Goal: Information Seeking & Learning: Learn about a topic

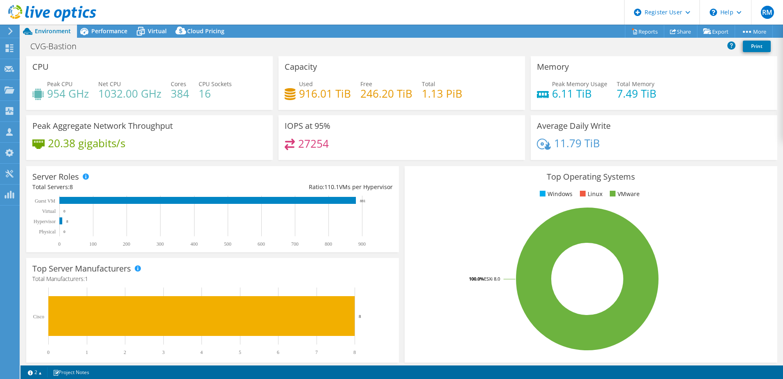
select select "USD"
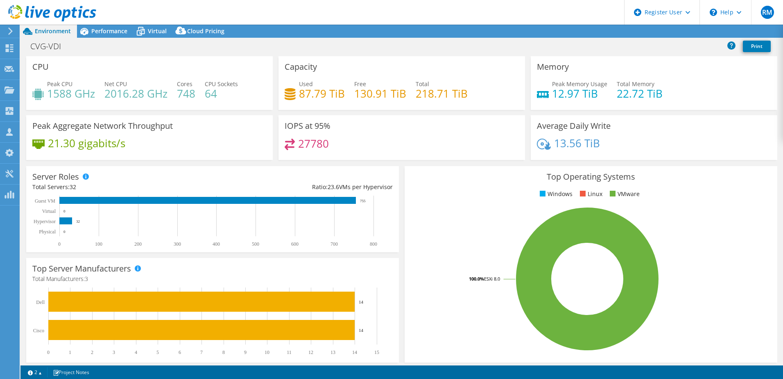
select select "USD"
click at [52, 49] on h1 "CVG-VDI" at bounding box center [50, 46] width 47 height 9
copy h1 "CVG-VDI"
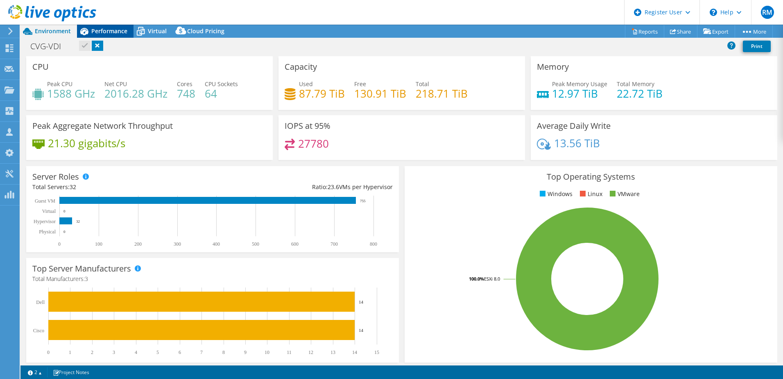
click at [111, 32] on span "Performance" at bounding box center [109, 31] width 36 height 8
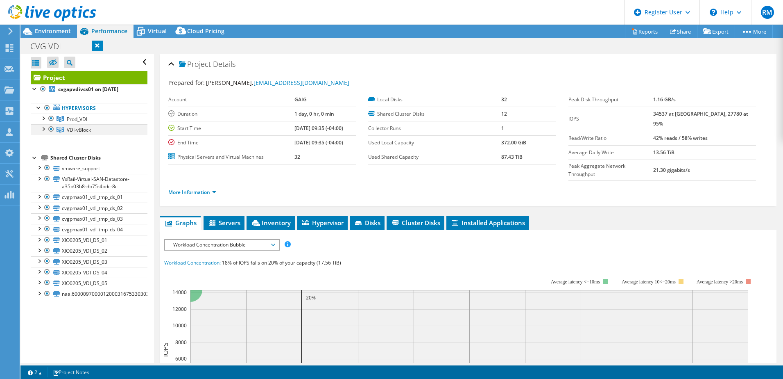
click at [43, 131] on div at bounding box center [43, 128] width 8 height 8
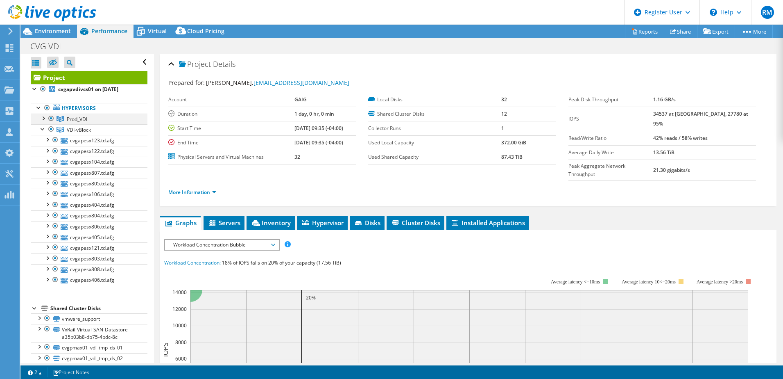
click at [44, 120] on div at bounding box center [43, 118] width 8 height 8
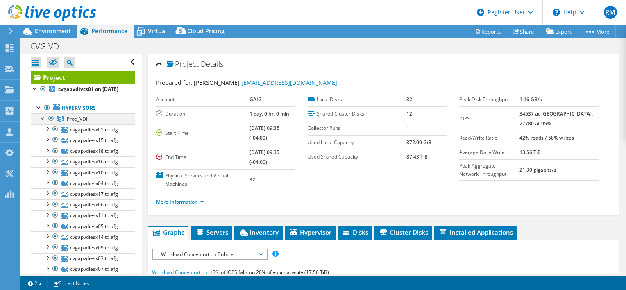
click at [41, 122] on div at bounding box center [43, 118] width 8 height 8
click at [40, 132] on div at bounding box center [43, 128] width 8 height 8
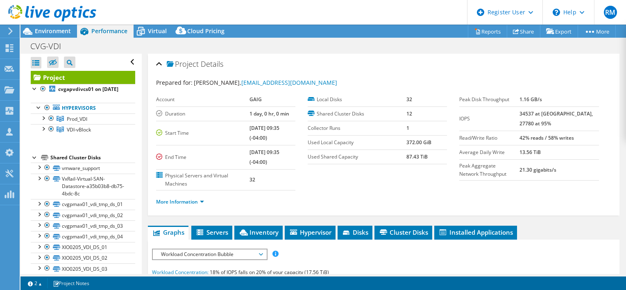
scroll to position [48, 0]
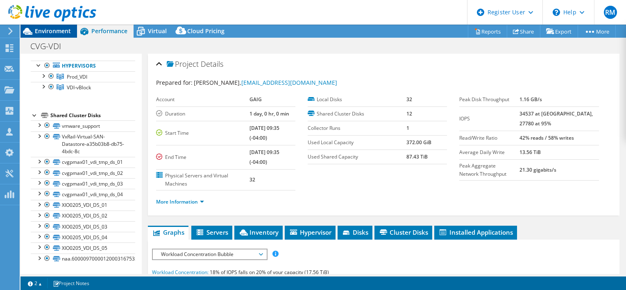
click at [53, 32] on span "Environment" at bounding box center [53, 31] width 36 height 8
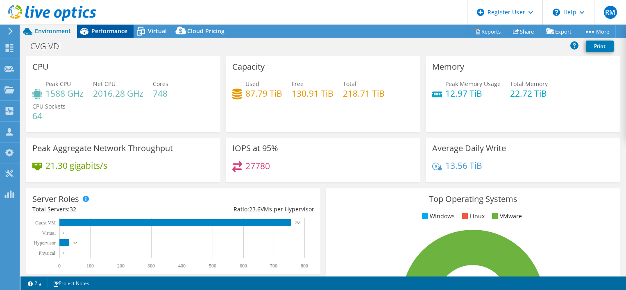
click at [109, 29] on span "Performance" at bounding box center [109, 31] width 36 height 8
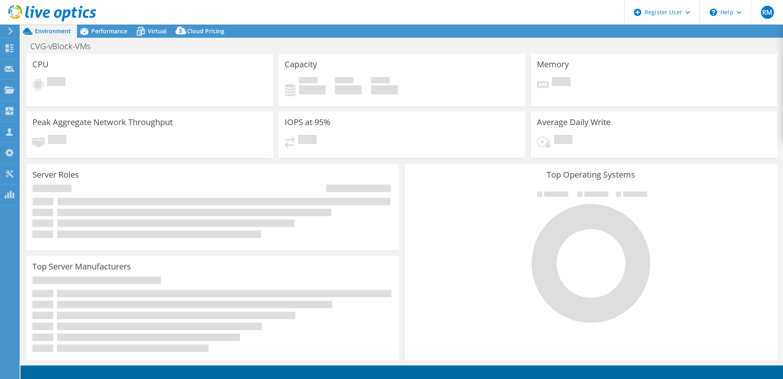
select select "USD"
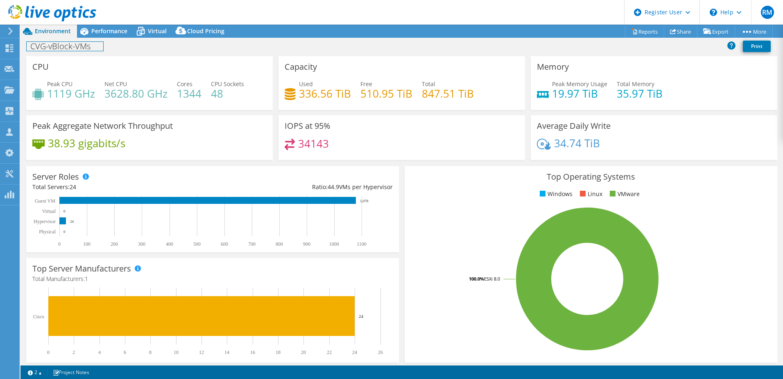
click at [72, 49] on h1 "CVG-vBlock-VMs" at bounding box center [65, 46] width 77 height 9
copy h1 "CVG-vBlock-VMs"
click at [89, 30] on icon at bounding box center [84, 31] width 14 height 14
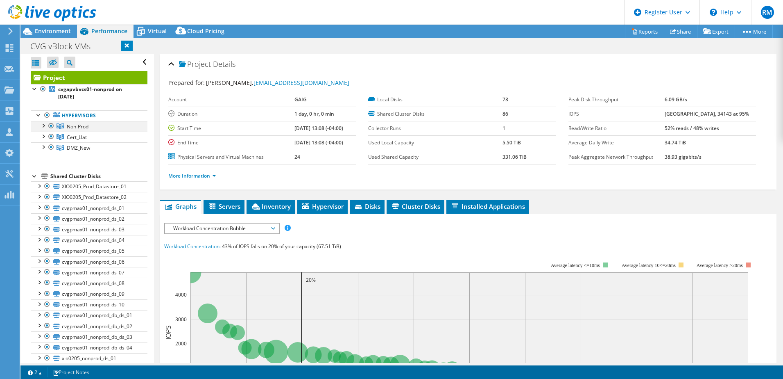
click at [45, 125] on div at bounding box center [43, 125] width 8 height 8
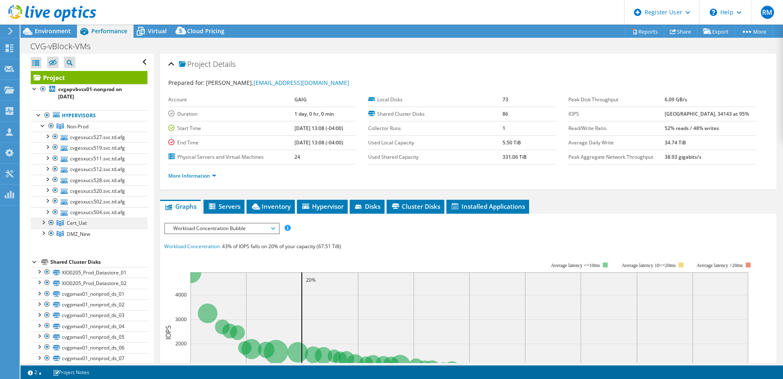
click at [43, 223] on div at bounding box center [43, 222] width 8 height 8
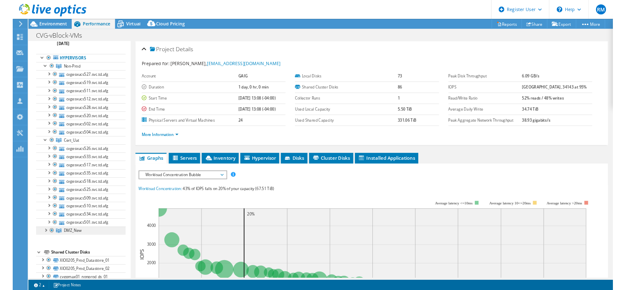
scroll to position [82, 0]
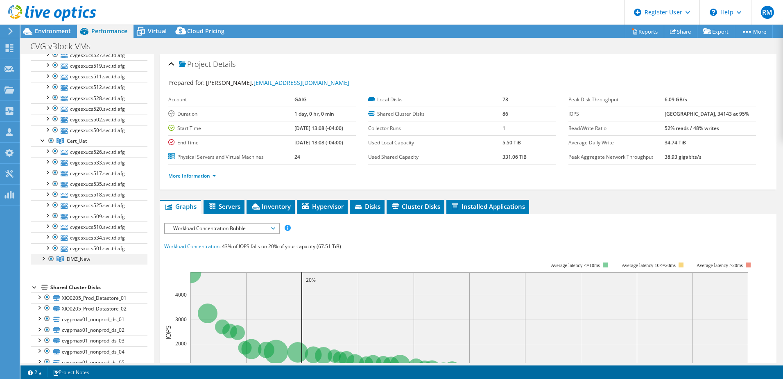
click at [43, 261] on div at bounding box center [43, 258] width 8 height 8
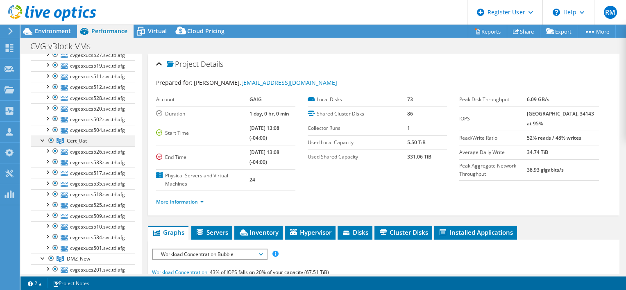
click at [42, 138] on div at bounding box center [43, 140] width 8 height 8
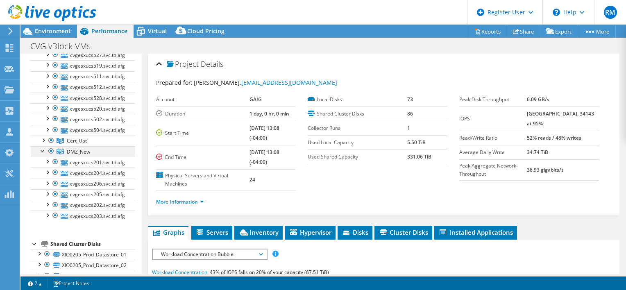
click at [43, 152] on div at bounding box center [43, 150] width 8 height 8
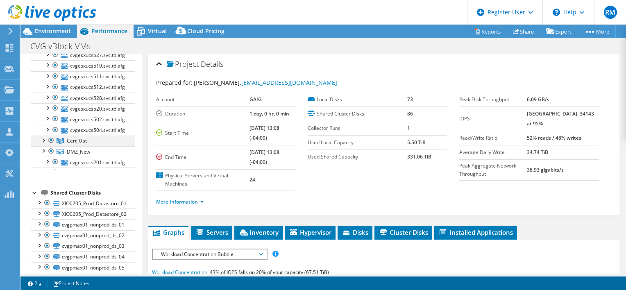
scroll to position [0, 0]
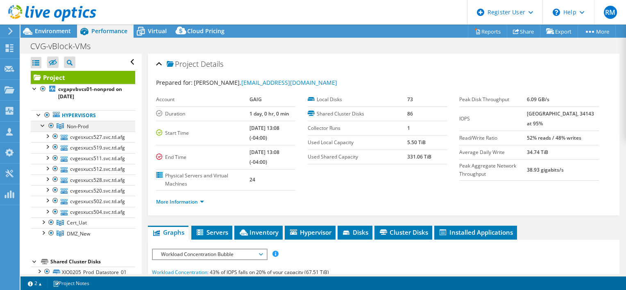
click at [42, 125] on div at bounding box center [43, 125] width 8 height 8
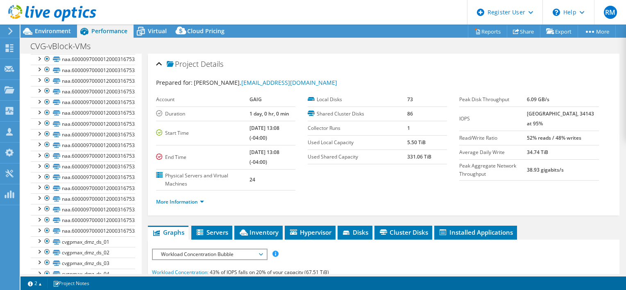
scroll to position [833, 0]
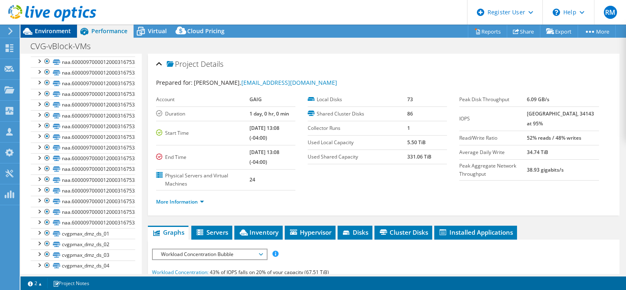
click at [51, 27] on div at bounding box center [48, 13] width 96 height 27
click at [54, 28] on span "Environment" at bounding box center [53, 31] width 36 height 8
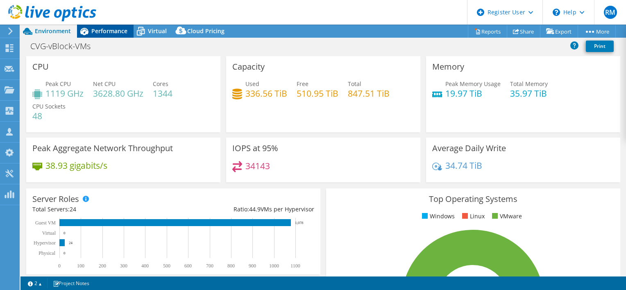
click at [113, 30] on span "Performance" at bounding box center [109, 31] width 36 height 8
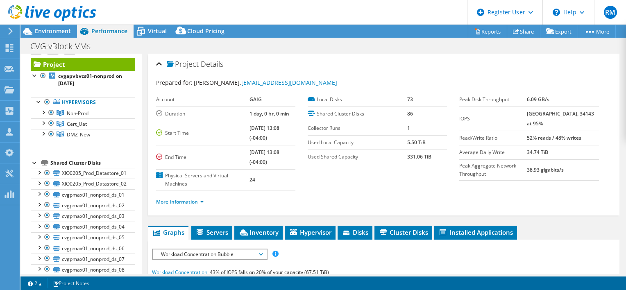
scroll to position [54, 0]
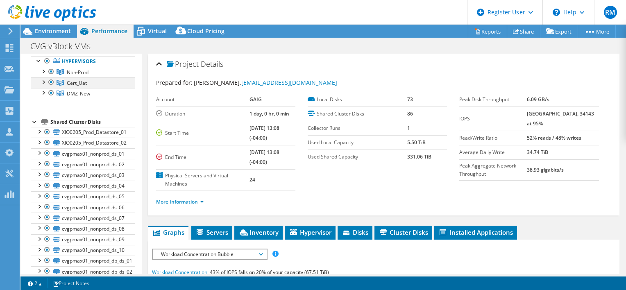
click at [52, 82] on div at bounding box center [51, 82] width 8 height 10
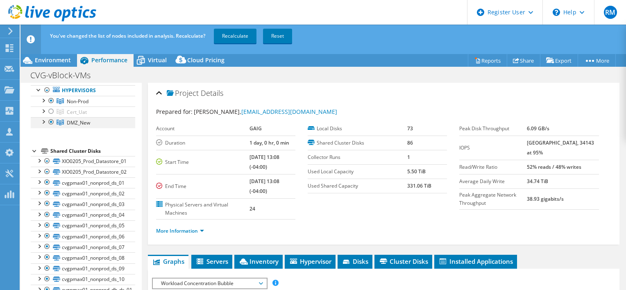
click at [51, 121] on div at bounding box center [51, 122] width 8 height 10
click at [234, 40] on link "Recalculate" at bounding box center [235, 36] width 43 height 15
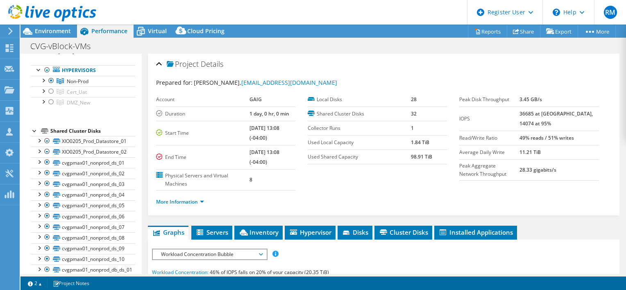
scroll to position [0, 0]
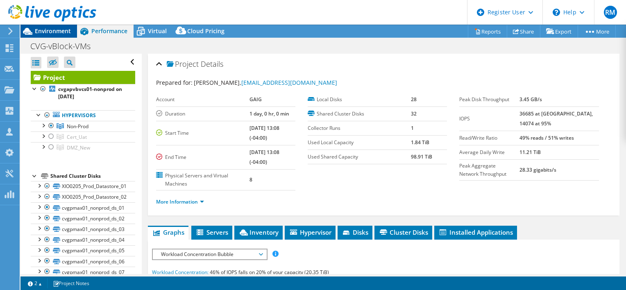
click at [61, 32] on span "Environment" at bounding box center [53, 31] width 36 height 8
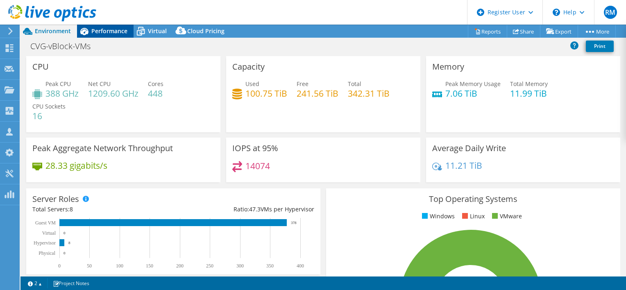
click at [104, 29] on span "Performance" at bounding box center [109, 31] width 36 height 8
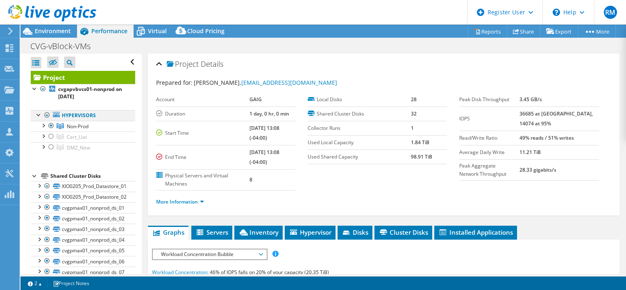
click at [44, 113] on div at bounding box center [47, 115] width 8 height 10
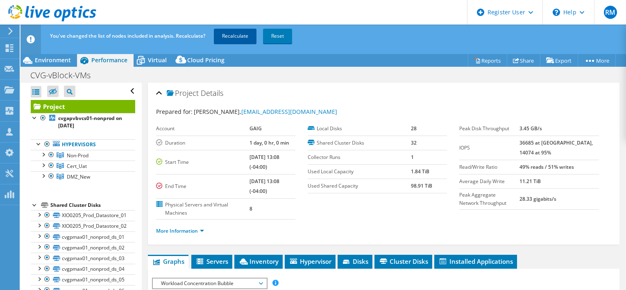
click at [236, 32] on link "Recalculate" at bounding box center [235, 36] width 43 height 15
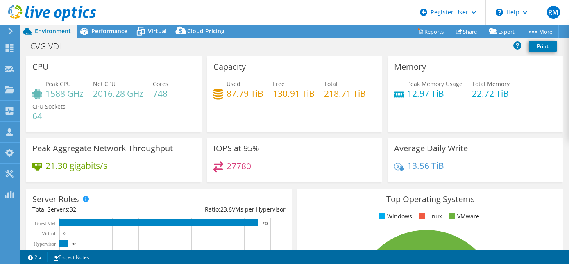
select select "USD"
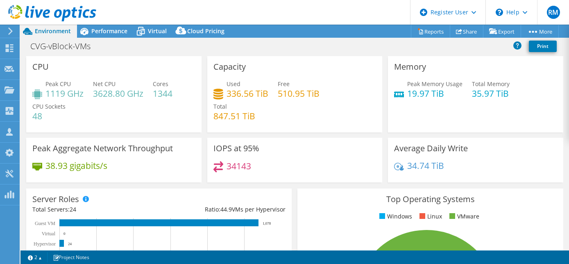
select select "USD"
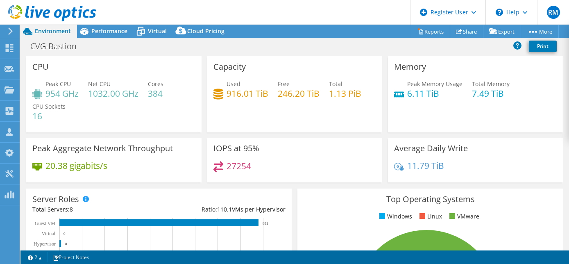
select select "USD"
